Goal: Transaction & Acquisition: Purchase product/service

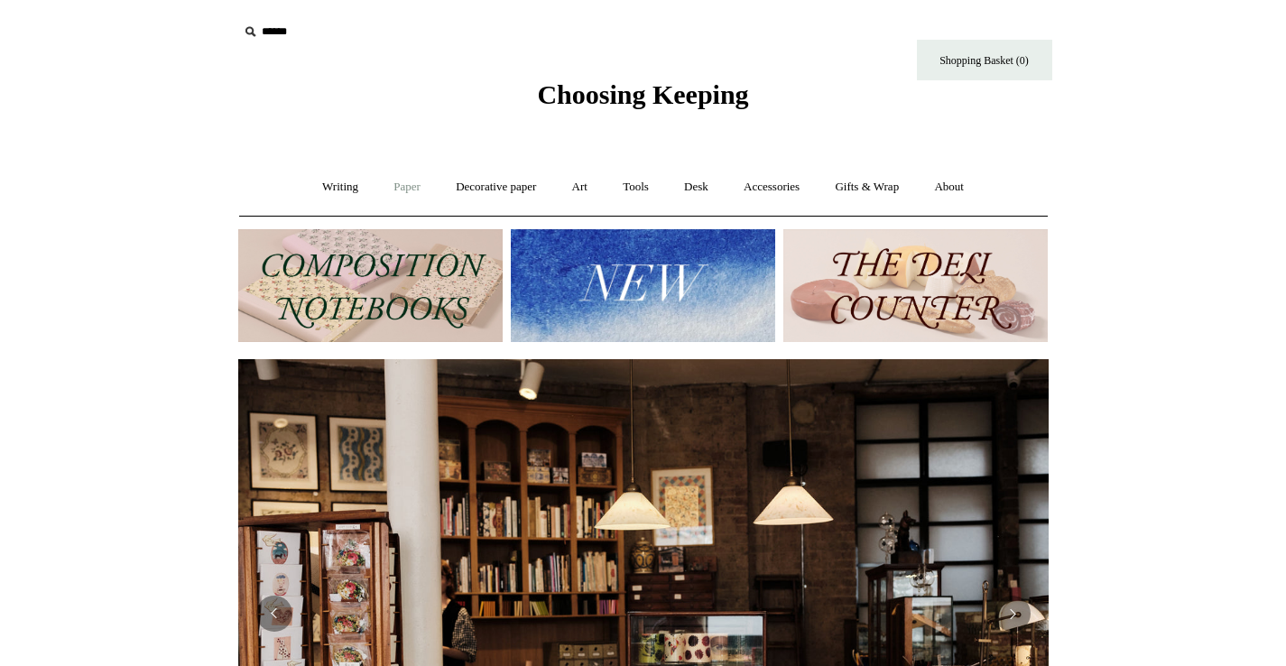
click at [414, 180] on link "Paper +" at bounding box center [407, 187] width 60 height 48
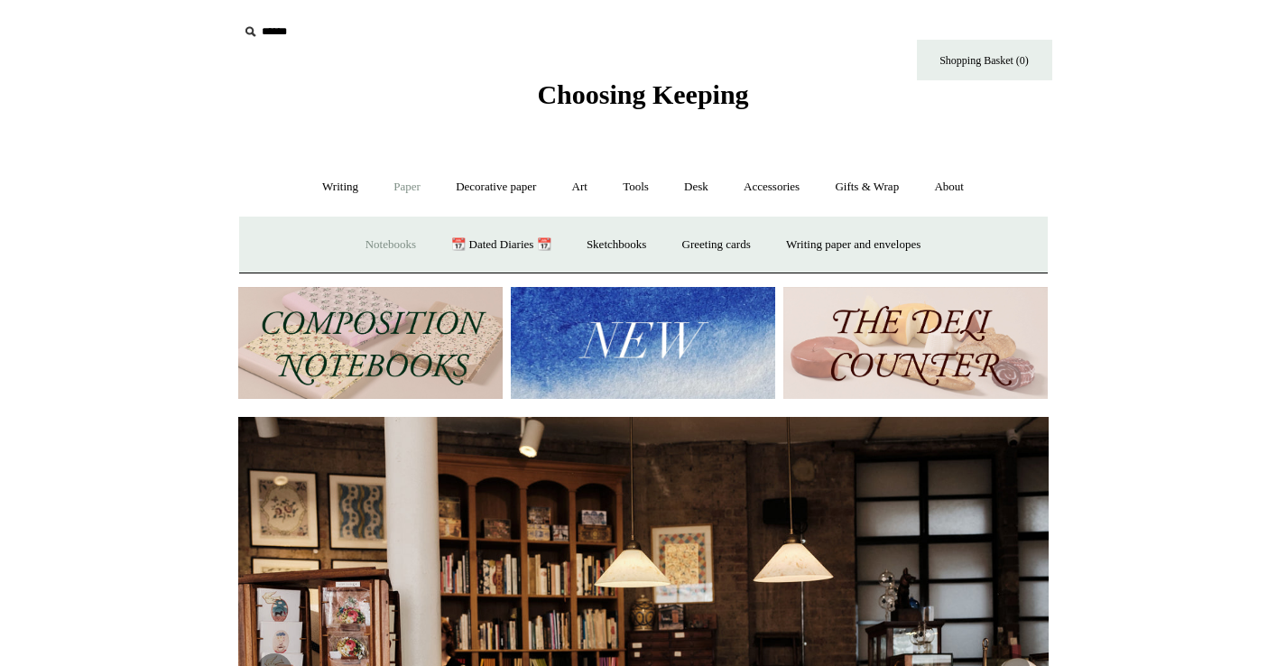
click at [386, 236] on link "Notebooks +" at bounding box center [390, 245] width 83 height 48
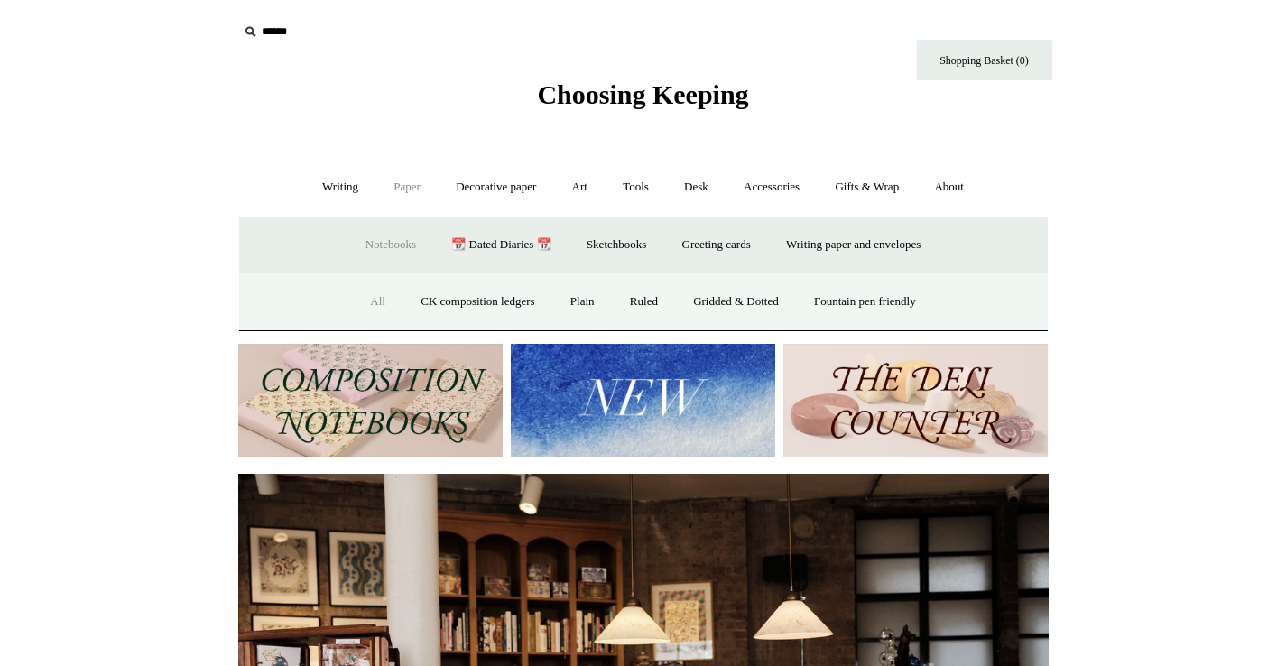
click at [371, 297] on link "All" at bounding box center [378, 302] width 48 height 48
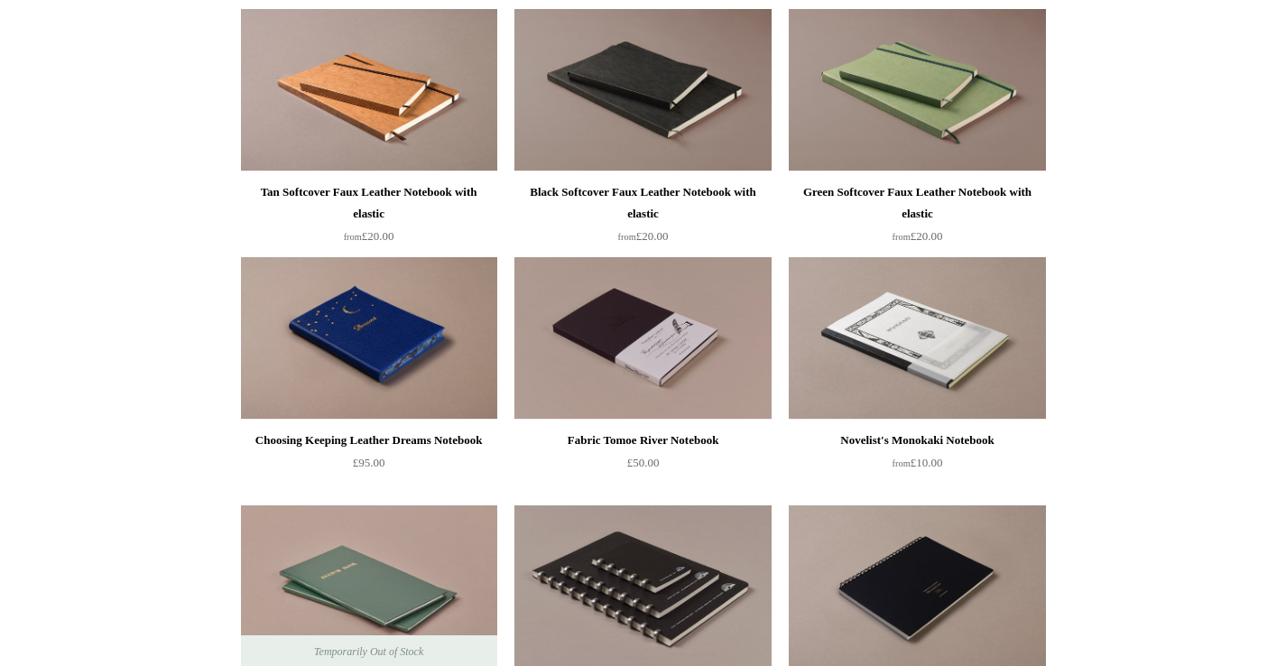
scroll to position [4693, 0]
click at [352, 341] on img at bounding box center [369, 337] width 256 height 162
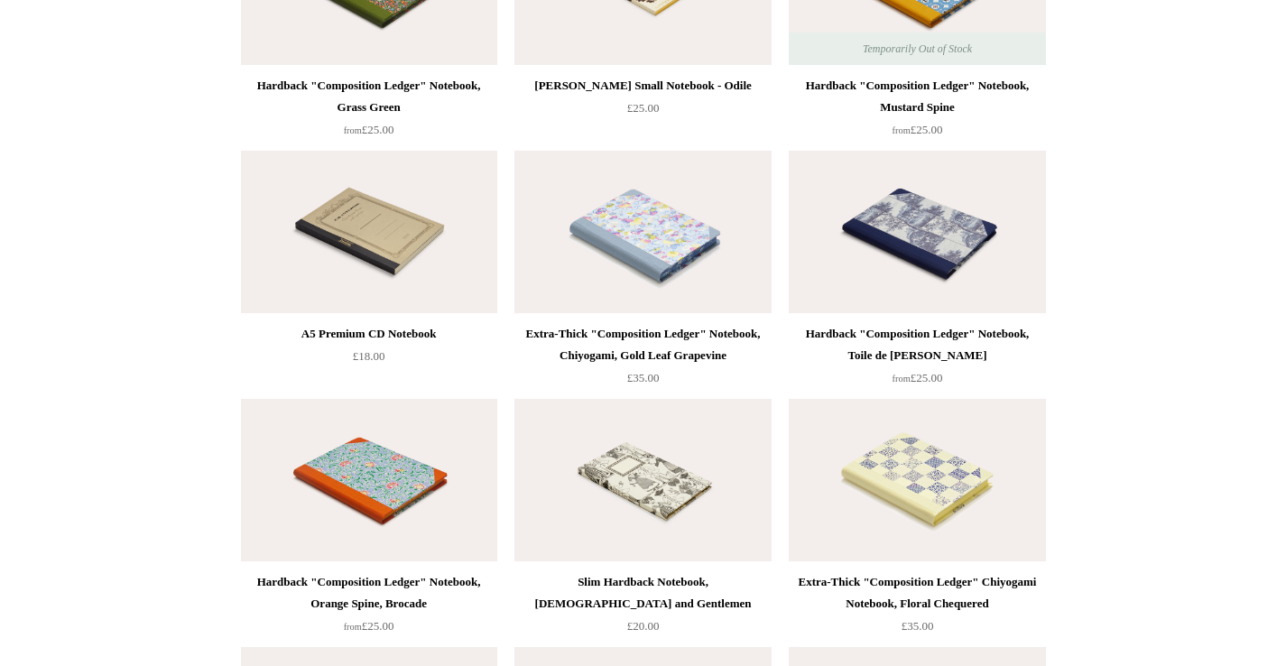
scroll to position [8273, 0]
click at [577, 280] on img at bounding box center [642, 231] width 256 height 162
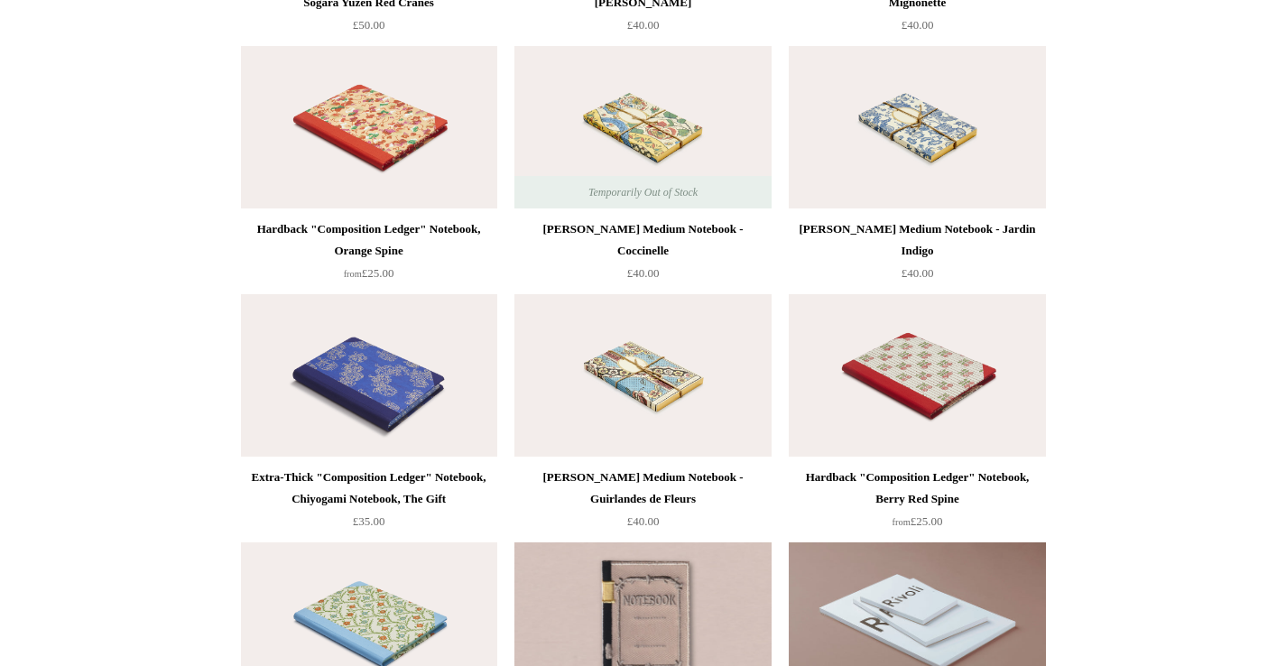
scroll to position [9615, 0]
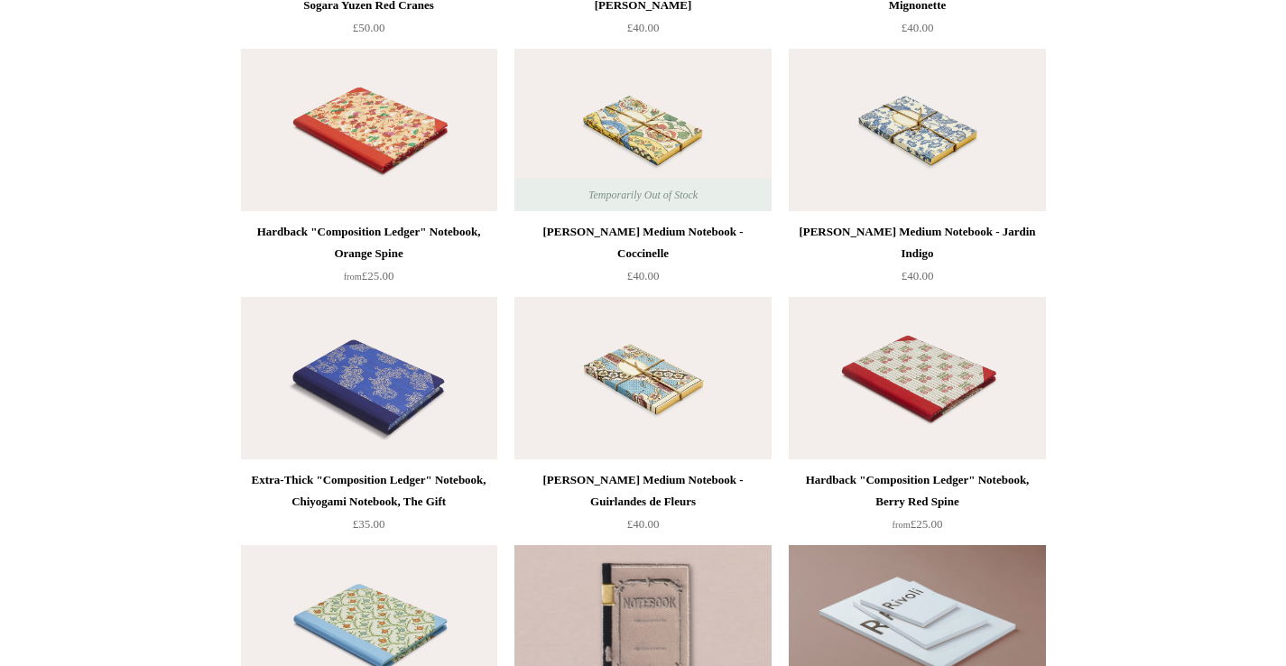
click at [364, 108] on img at bounding box center [369, 130] width 256 height 162
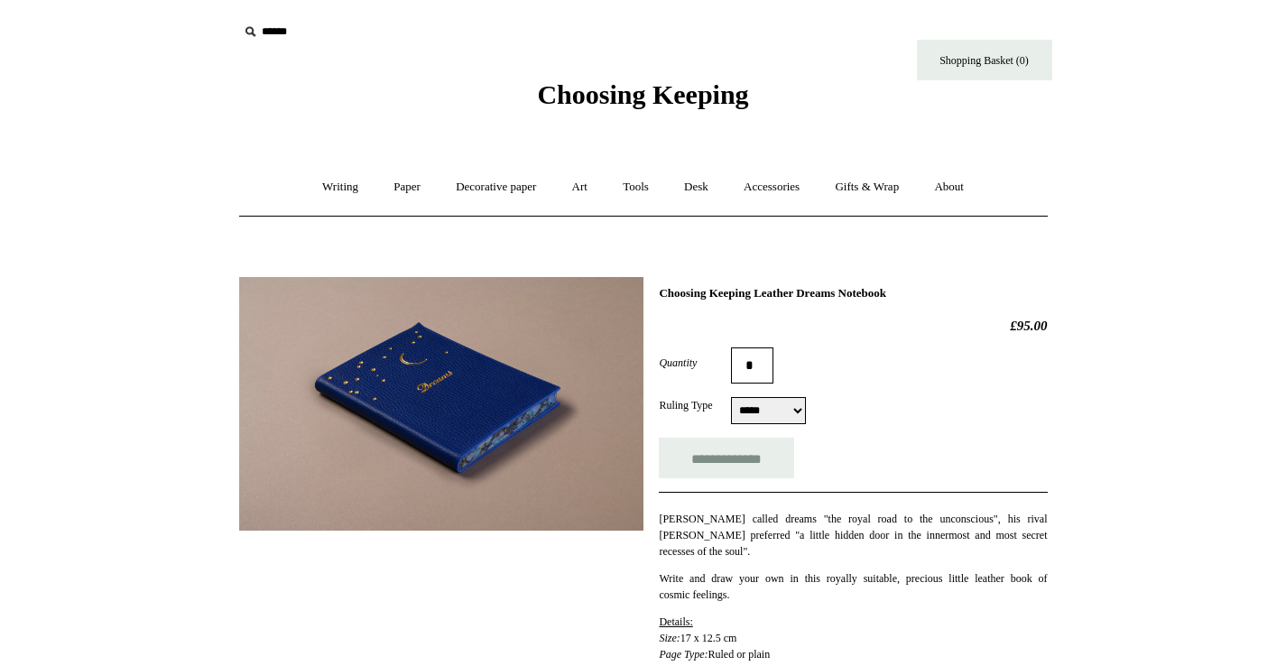
click at [441, 403] on img at bounding box center [441, 404] width 404 height 254
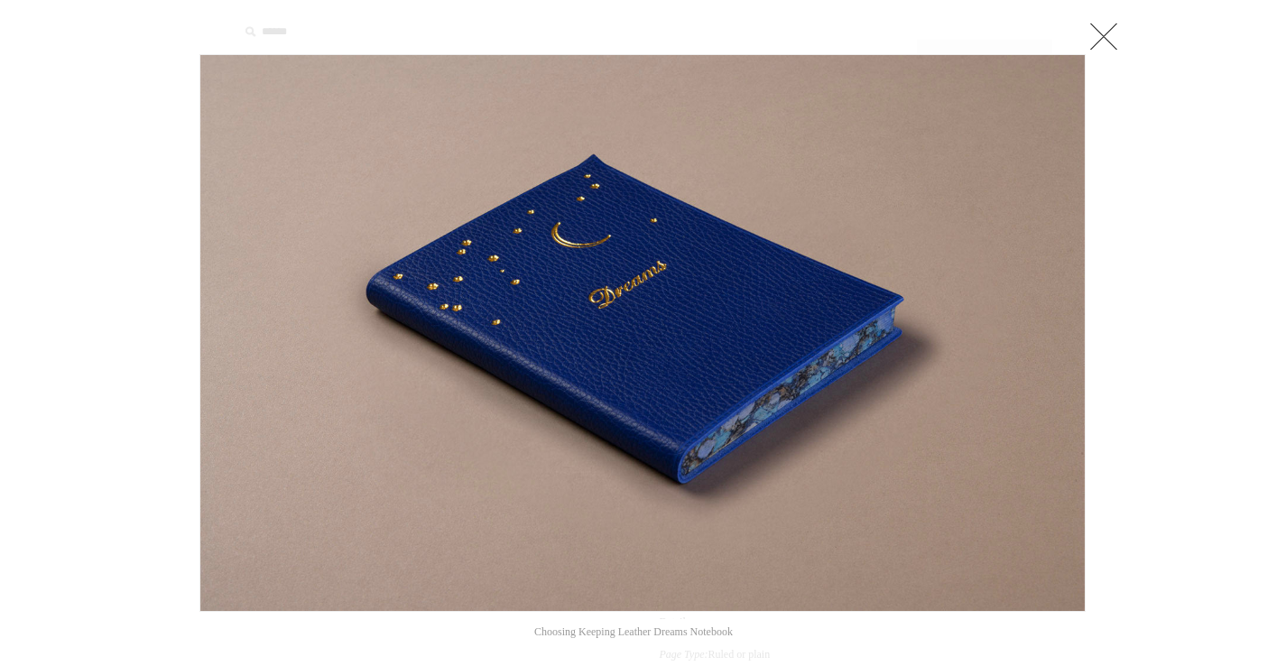
click at [1111, 42] on link at bounding box center [1103, 36] width 36 height 36
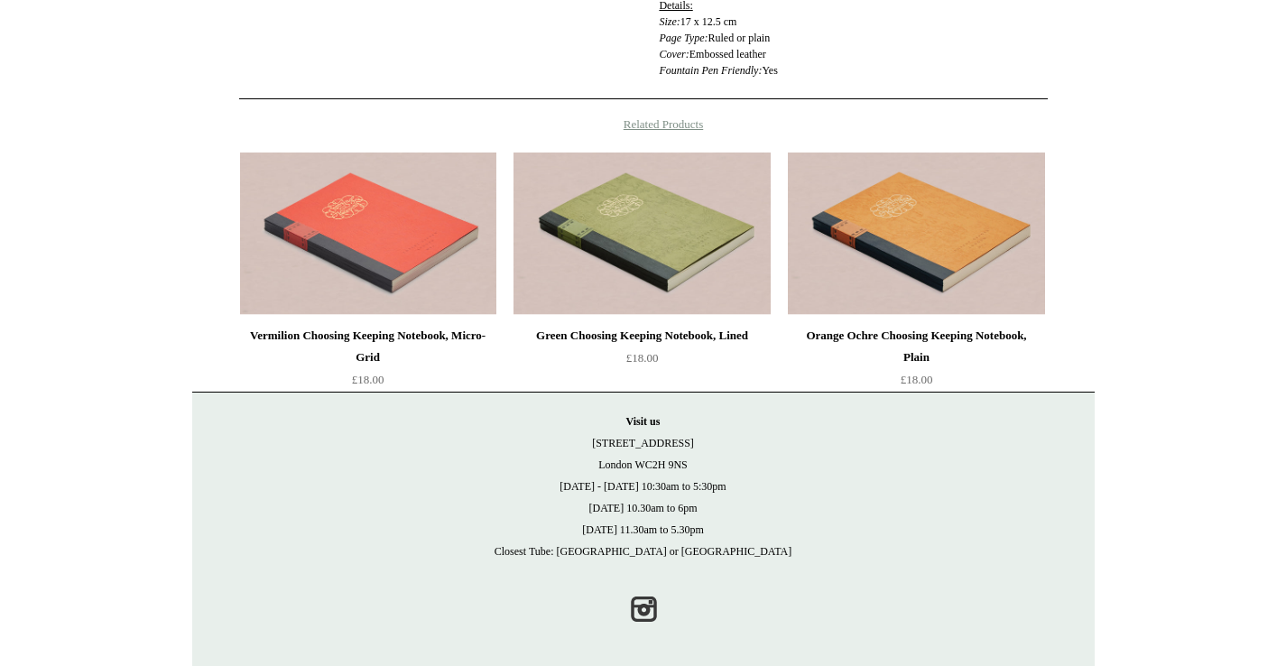
scroll to position [625, 0]
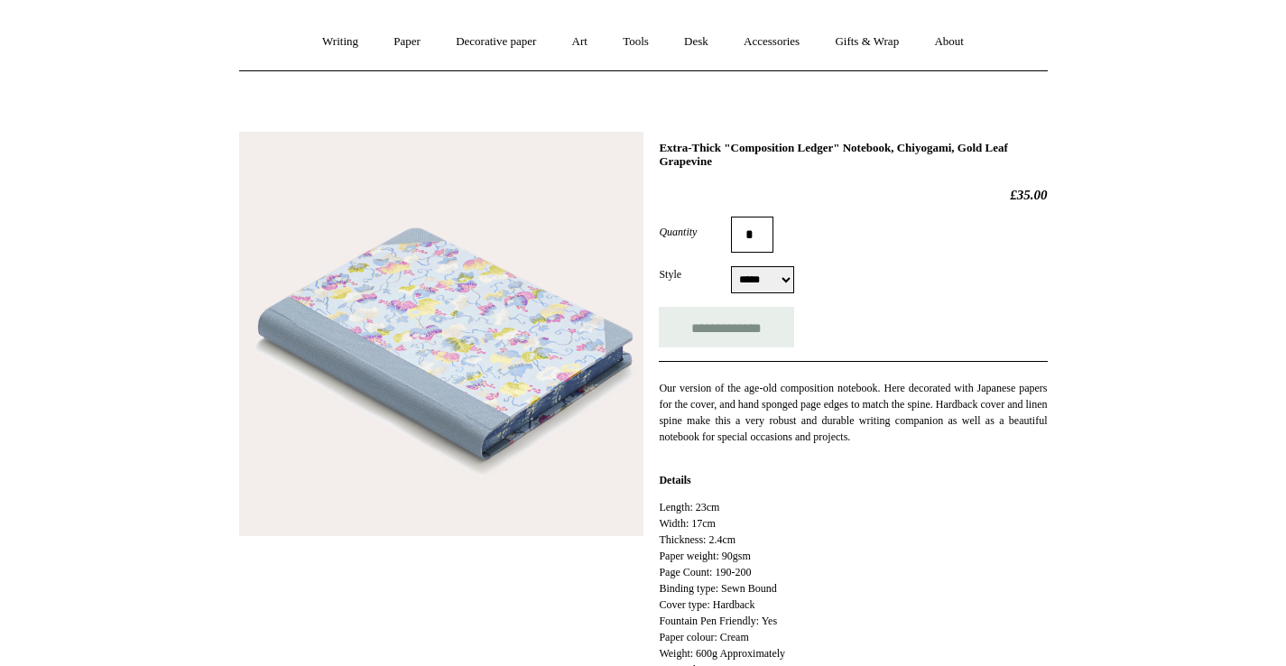
scroll to position [147, 0]
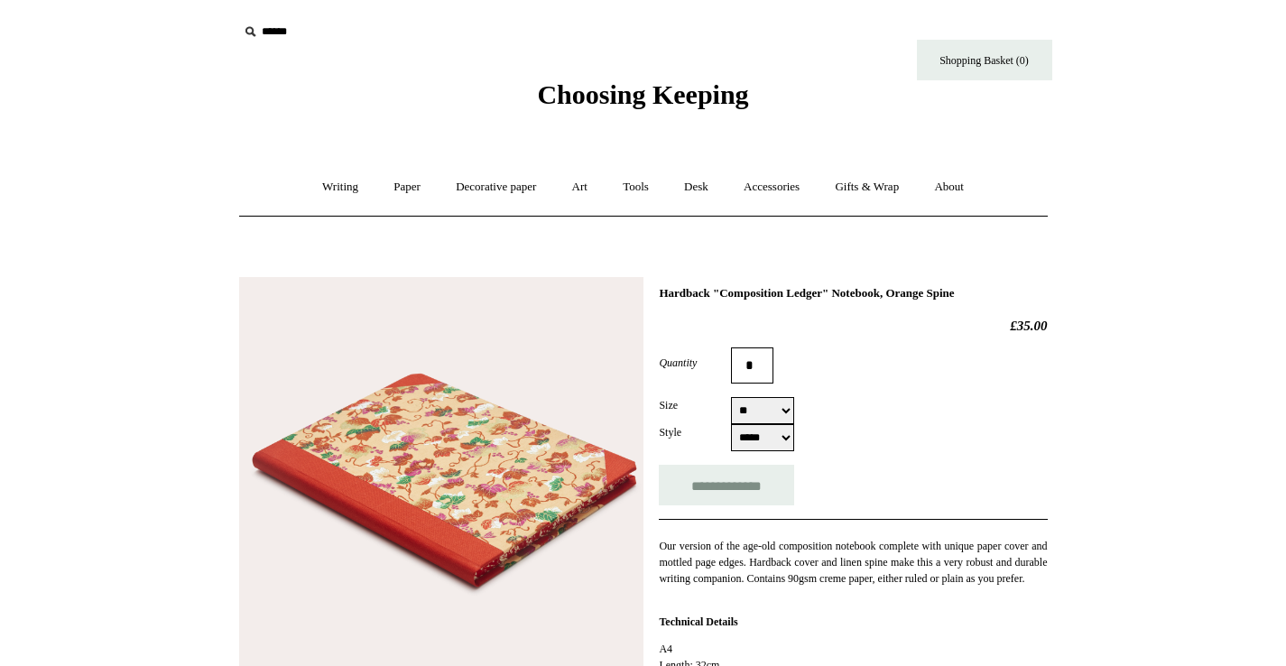
select select "**"
click at [613, 188] on link "Tools +" at bounding box center [635, 187] width 59 height 48
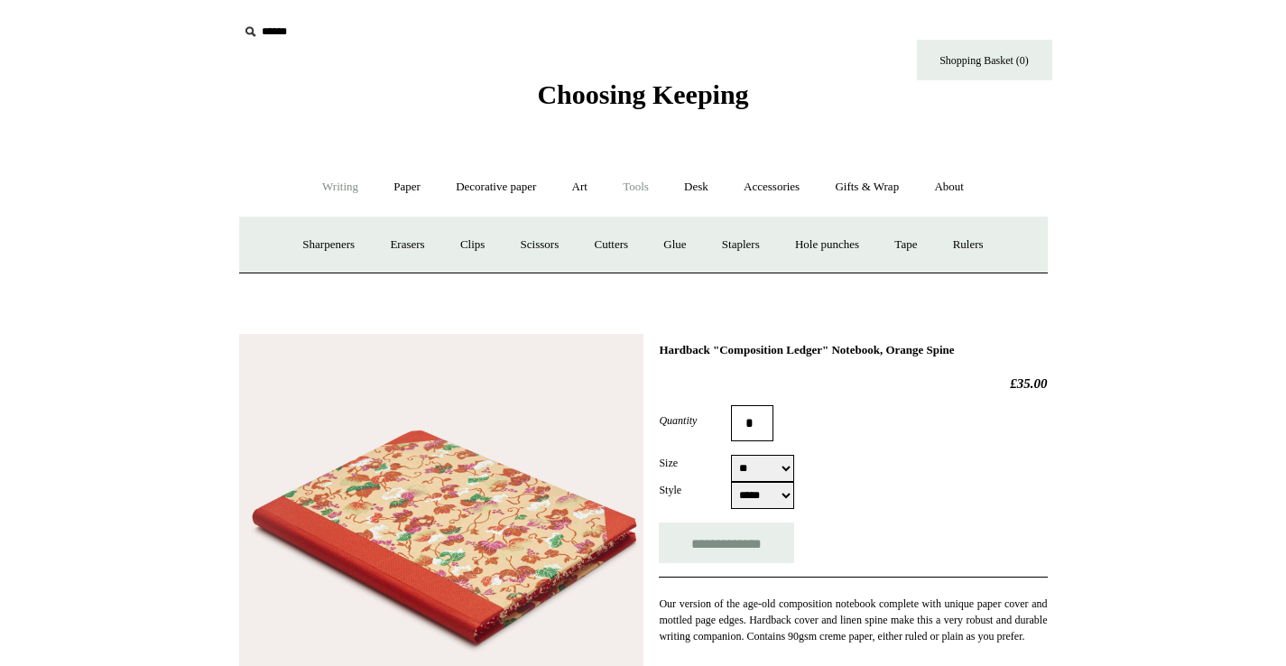
click at [326, 187] on link "Writing +" at bounding box center [340, 187] width 69 height 48
click at [502, 244] on link "Ballpoints etc. +" at bounding box center [526, 245] width 100 height 48
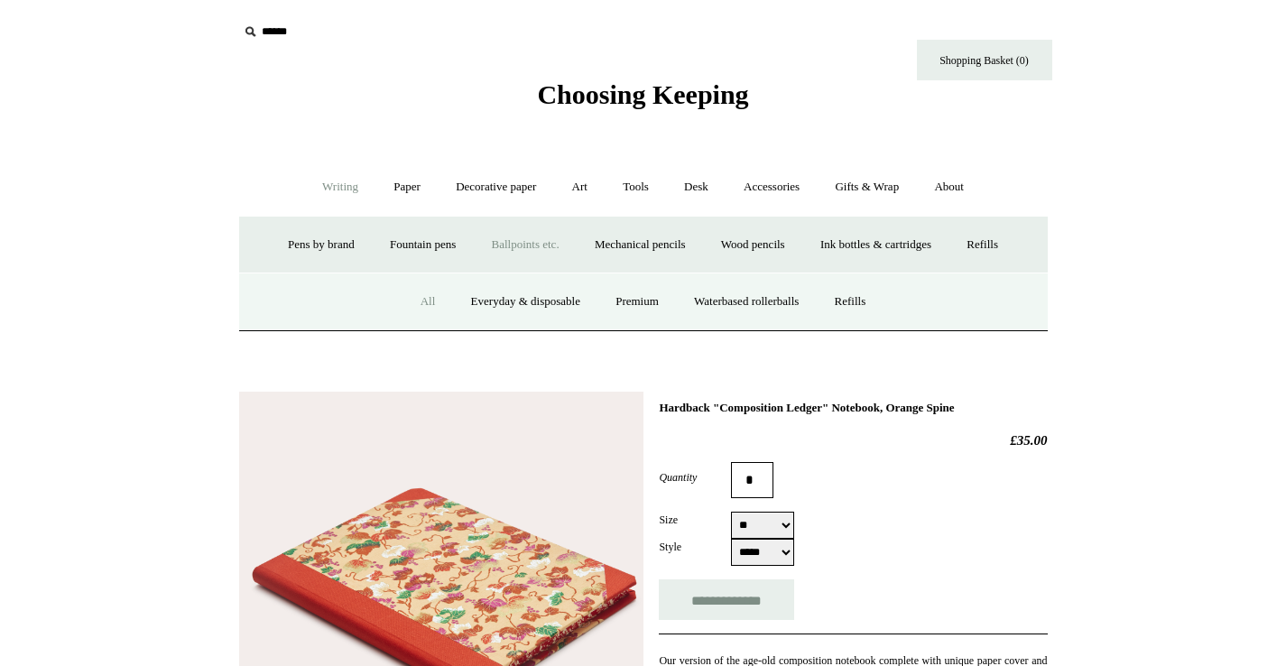
click at [413, 285] on link "All" at bounding box center [428, 302] width 48 height 48
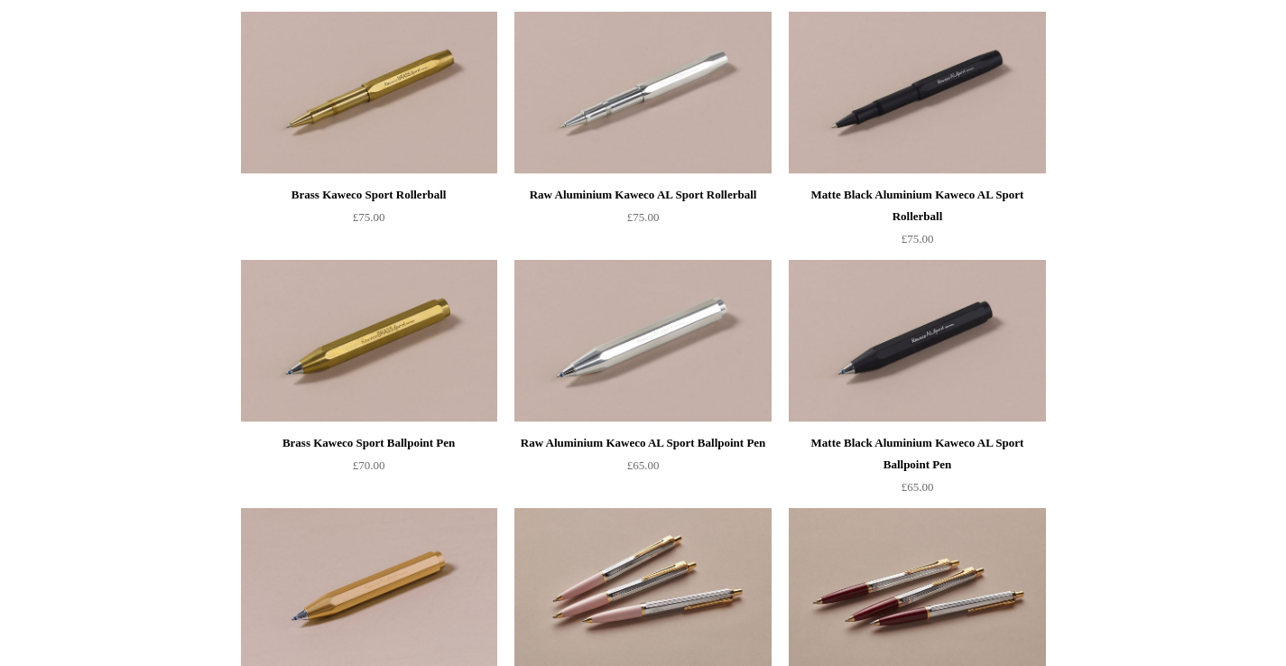
scroll to position [1958, 0]
